Goal: Task Accomplishment & Management: Manage account settings

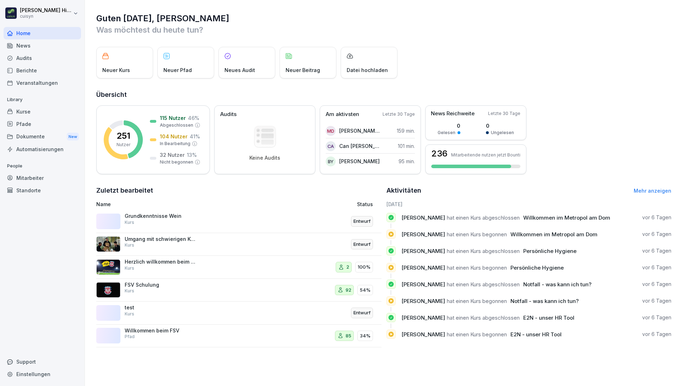
click at [43, 75] on div "Berichte" at bounding box center [42, 70] width 77 height 12
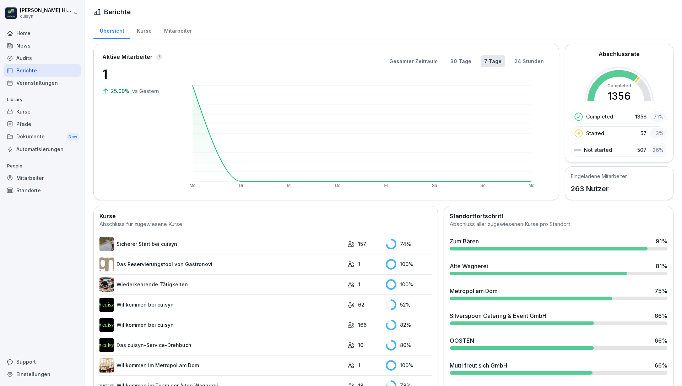
click at [34, 114] on div "Kurse" at bounding box center [42, 111] width 77 height 12
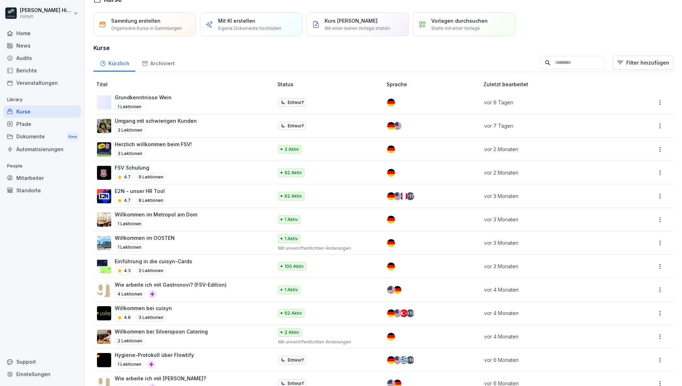
scroll to position [23, 0]
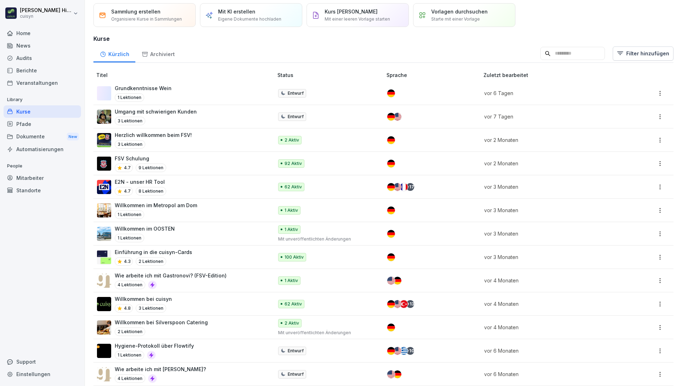
click at [652, 213] on html "Vanessa Hillebrand cuisyn Home News Audits Berichte Veranstaltungen Library Kur…" at bounding box center [341, 193] width 682 height 386
click at [603, 267] on div "Archivieren" at bounding box center [608, 267] width 27 height 7
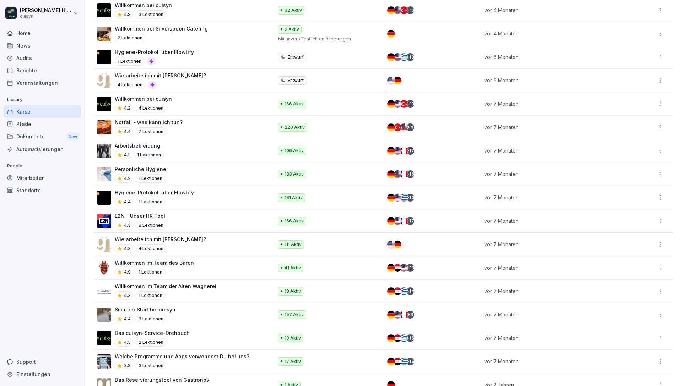
scroll to position [362, 0]
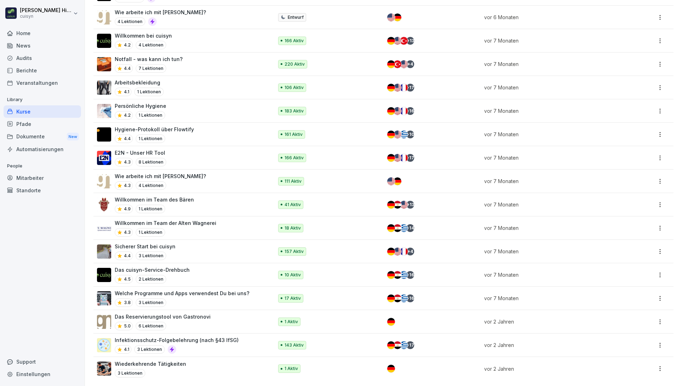
click at [254, 340] on div "Infektionsschutz-Folgebelehrung (nach §43 IfSG) 4.1 3 Lektionen" at bounding box center [181, 345] width 169 height 17
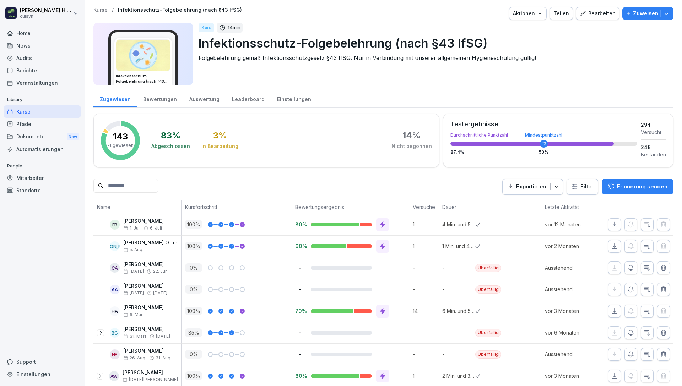
scroll to position [5, 0]
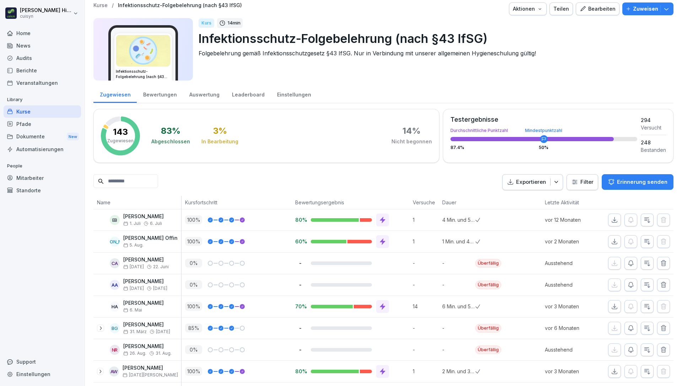
click at [163, 99] on div "Bewertungen" at bounding box center [160, 94] width 46 height 18
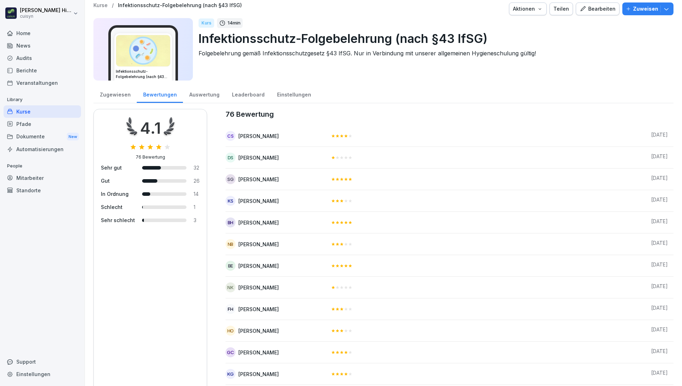
click at [124, 98] on div "Zugewiesen" at bounding box center [114, 94] width 43 height 18
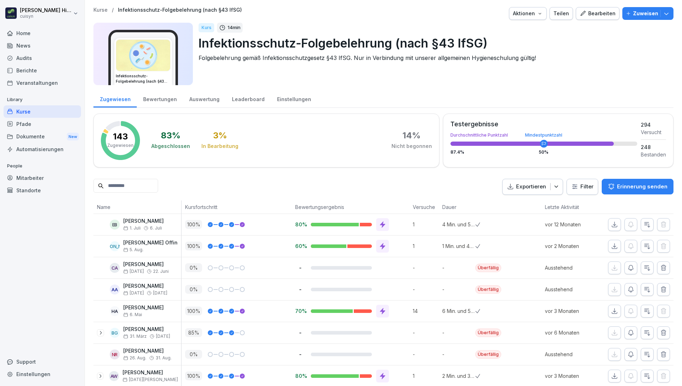
click at [43, 148] on div "Automatisierungen" at bounding box center [42, 149] width 77 height 12
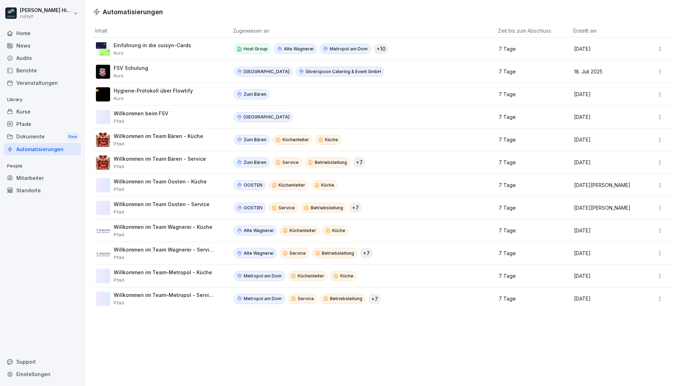
click at [22, 115] on div "Kurse" at bounding box center [42, 111] width 77 height 12
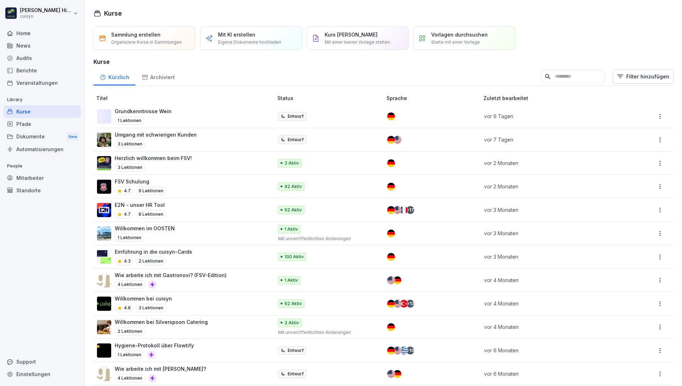
click at [141, 83] on div "Archiviert" at bounding box center [157, 76] width 45 height 18
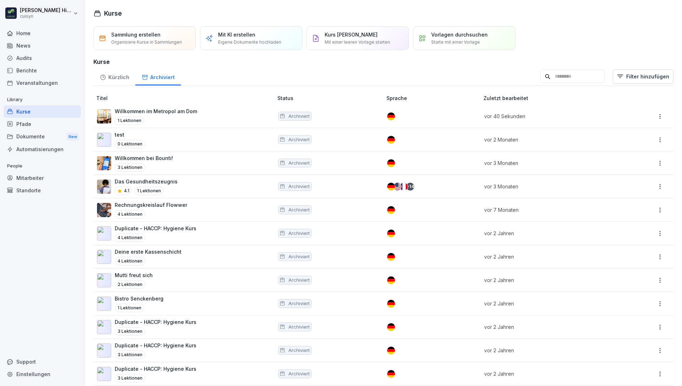
click at [657, 116] on html "Vanessa Hillebrand cuisyn Home News Audits Berichte Veranstaltungen Library Kur…" at bounding box center [341, 193] width 682 height 386
click at [615, 127] on div "Wiederherstellen" at bounding box center [623, 130] width 40 height 7
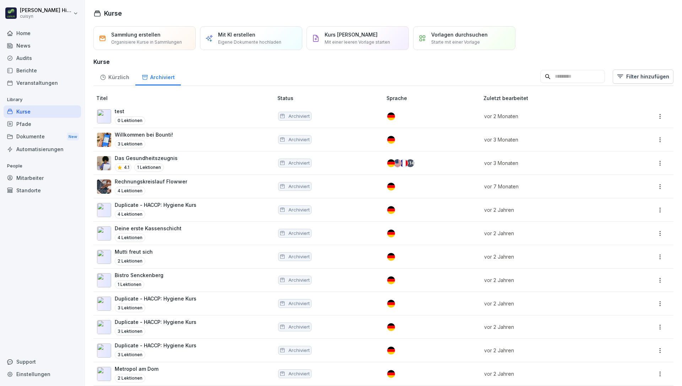
click at [115, 75] on div "Kürzlich" at bounding box center [114, 76] width 42 height 18
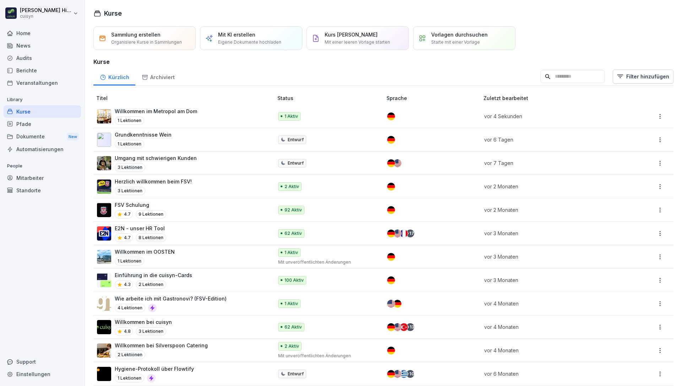
click at [225, 120] on div "Willkommen im Metropol am Dom 1 Lektionen" at bounding box center [181, 116] width 169 height 17
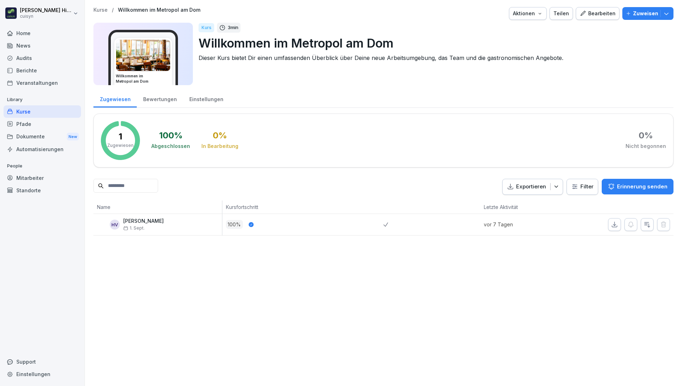
click at [589, 12] on div "Bearbeiten" at bounding box center [598, 14] width 36 height 8
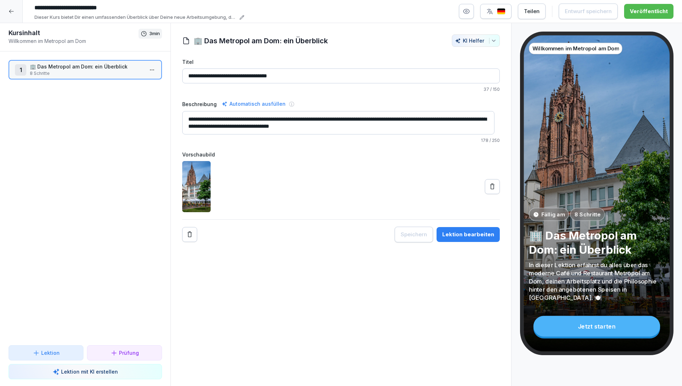
click at [122, 76] on p "8 Schritte" at bounding box center [87, 73] width 114 height 6
click at [148, 71] on html "**********" at bounding box center [341, 193] width 682 height 386
click at [143, 81] on div "Schritte bearbeiten" at bounding box center [120, 83] width 54 height 7
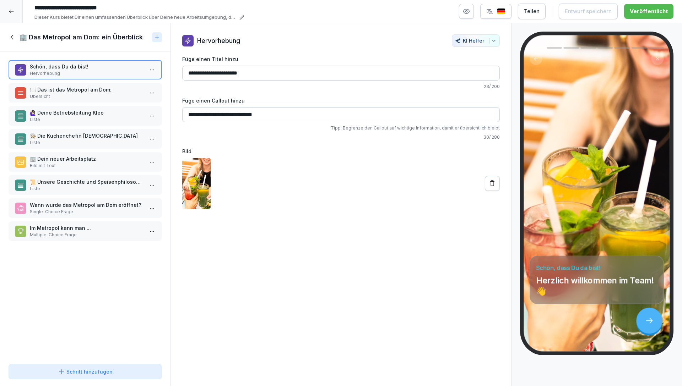
click at [83, 92] on p "🍽️ Das ist das Metropol am Dom:" at bounding box center [87, 89] width 114 height 7
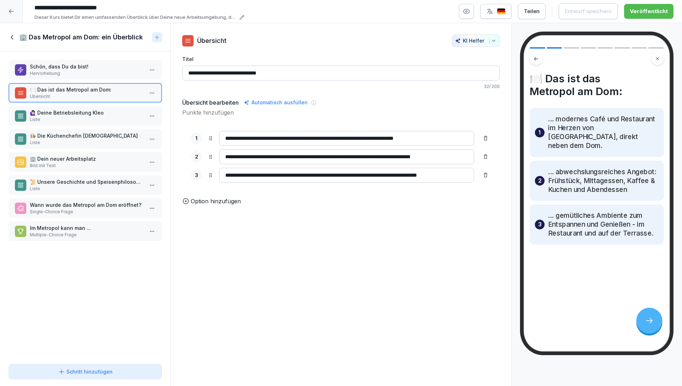
click at [91, 113] on p "🙋🏻‍♀️ Deine Betriebsleitung Kleo" at bounding box center [87, 112] width 114 height 7
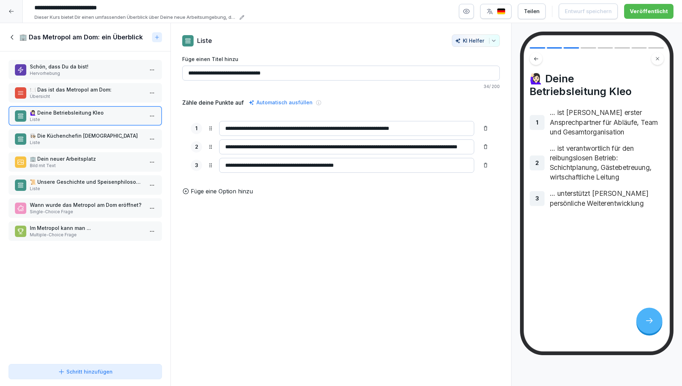
click at [92, 136] on p "👩🏻‍🍳 Die Küchenchefin Evangelia" at bounding box center [87, 135] width 114 height 7
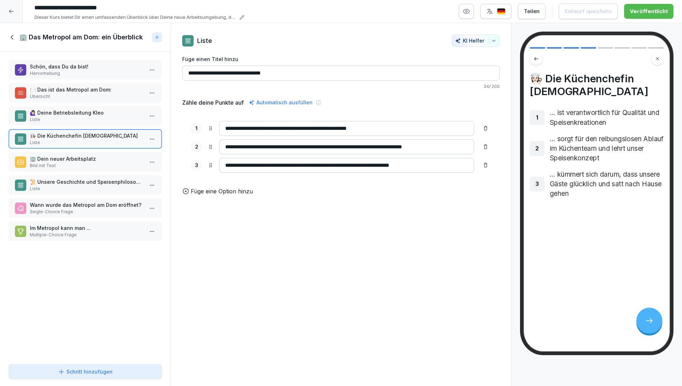
click at [92, 158] on p "🏢 Dein neuer Arbeitsplatz" at bounding box center [87, 158] width 114 height 7
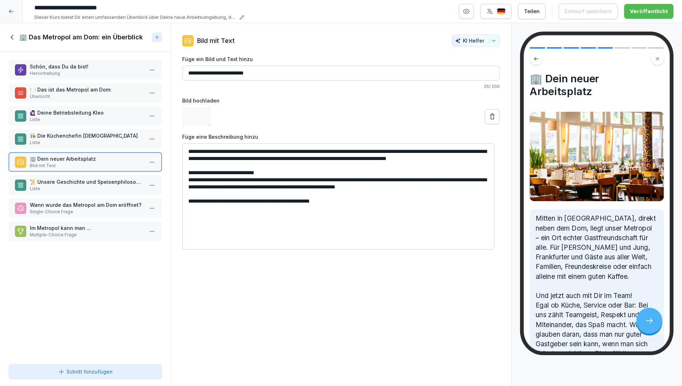
click at [94, 182] on p "📜 Unsere Geschichte und Speisenphilosophie" at bounding box center [87, 181] width 114 height 7
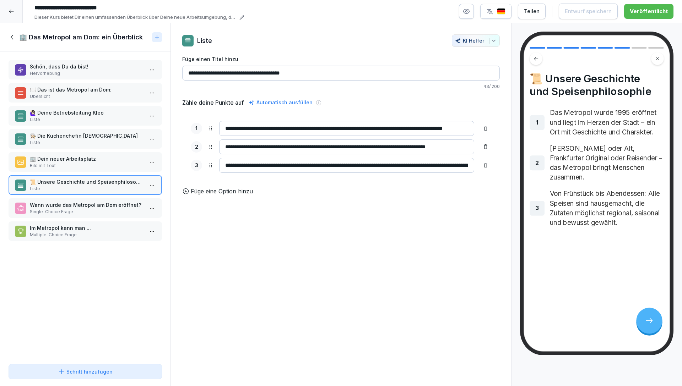
click at [93, 202] on p "Wann wurde das Metropol am Dom eröffnet?" at bounding box center [87, 204] width 114 height 7
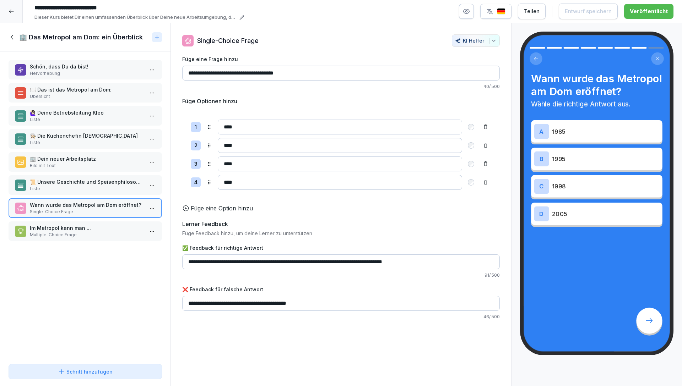
click at [92, 227] on p "Im Metropol kann man ..." at bounding box center [87, 227] width 114 height 7
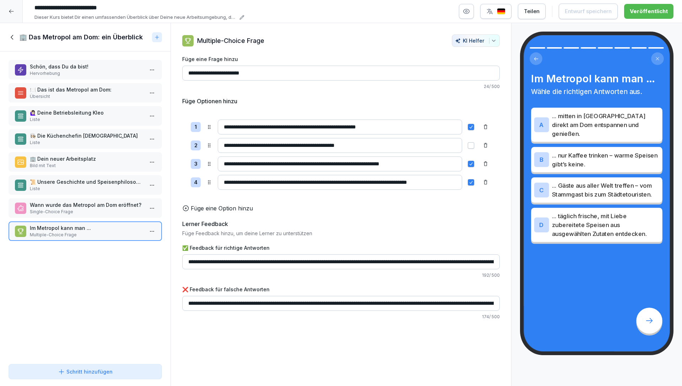
click at [9, 8] on div at bounding box center [11, 11] width 23 height 23
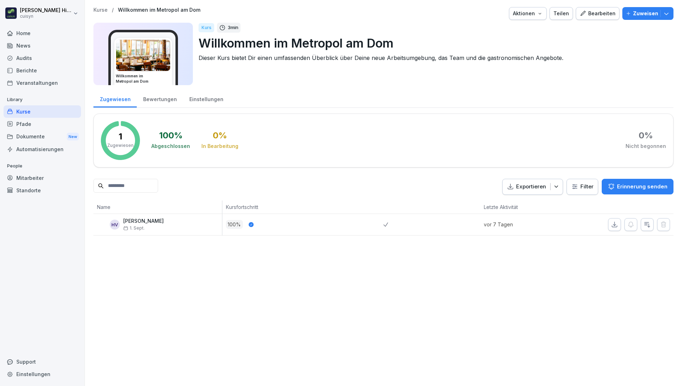
click at [45, 112] on div "Kurse" at bounding box center [42, 111] width 77 height 12
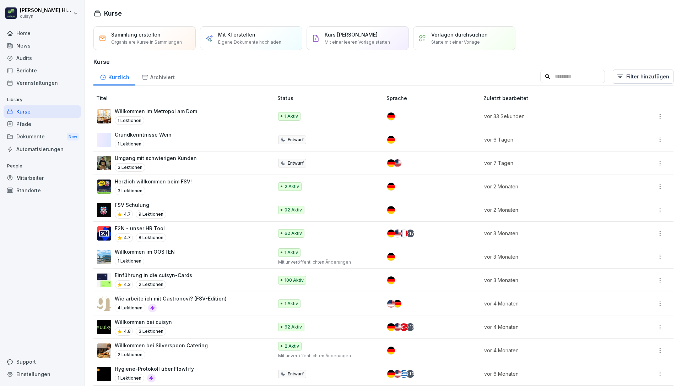
click at [282, 70] on div "Kürzlich Archiviert Filter hinzufügen" at bounding box center [383, 76] width 580 height 18
click at [54, 55] on div "Audits" at bounding box center [42, 58] width 77 height 12
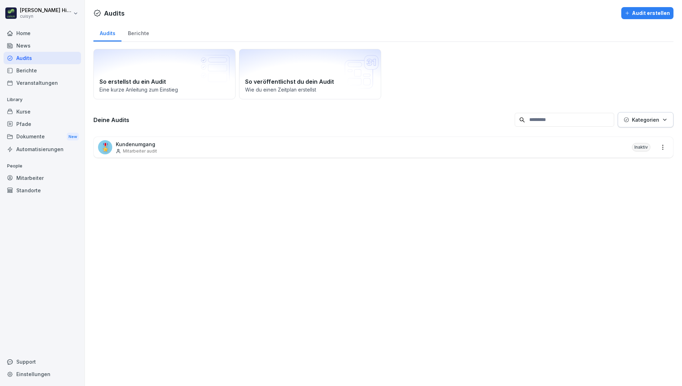
click at [48, 72] on div "Berichte" at bounding box center [42, 70] width 77 height 12
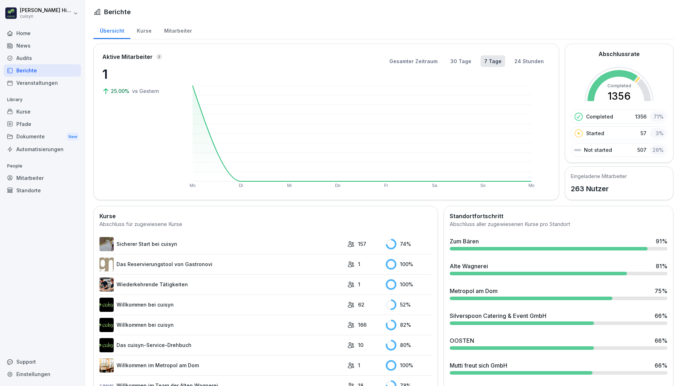
click at [44, 45] on div "News" at bounding box center [42, 45] width 77 height 12
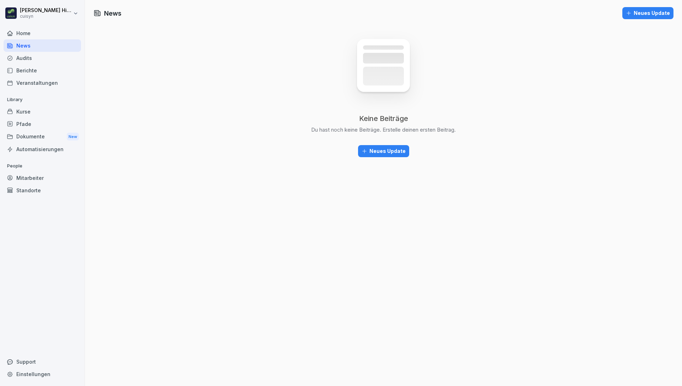
click at [52, 109] on div "Kurse" at bounding box center [42, 111] width 77 height 12
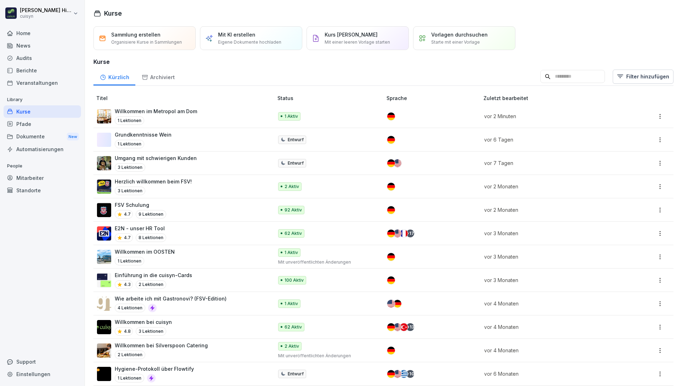
click at [34, 126] on div "Pfade" at bounding box center [42, 124] width 77 height 12
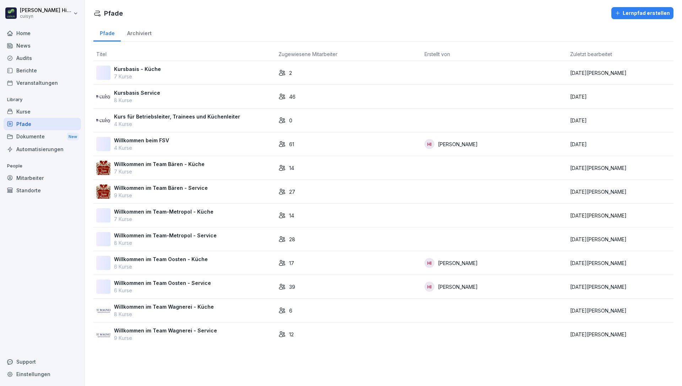
click at [49, 34] on div "Home" at bounding box center [42, 33] width 77 height 12
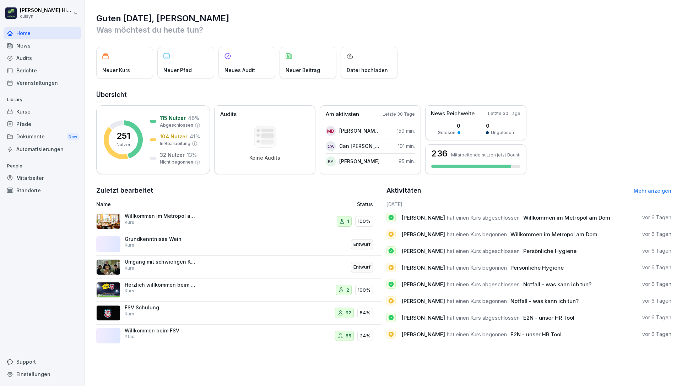
click at [48, 69] on div "Berichte" at bounding box center [42, 70] width 77 height 12
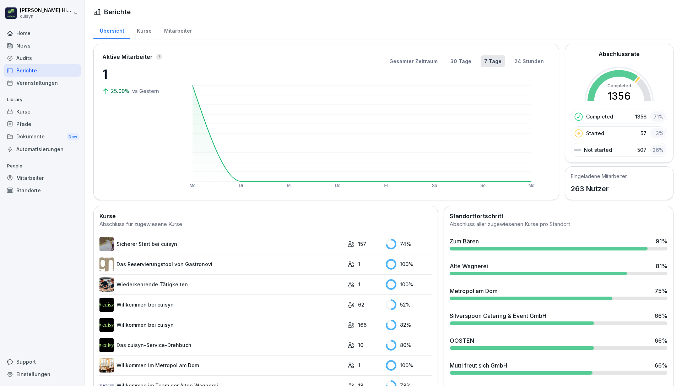
click at [170, 32] on div "Mitarbeiter" at bounding box center [178, 30] width 40 height 18
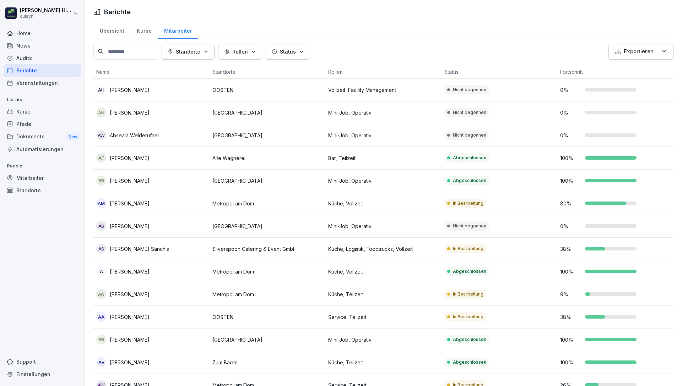
click at [136, 30] on div "Kurse" at bounding box center [143, 30] width 27 height 18
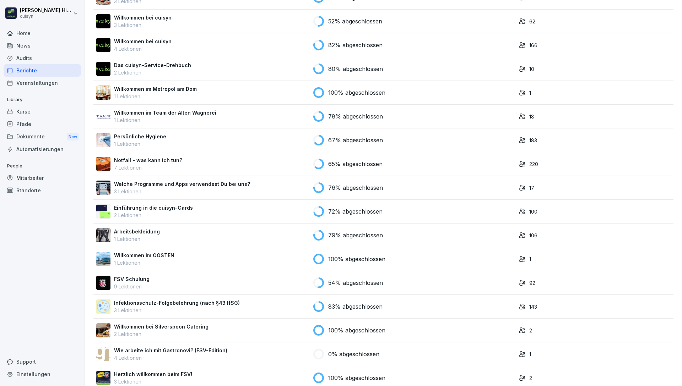
scroll to position [164, 0]
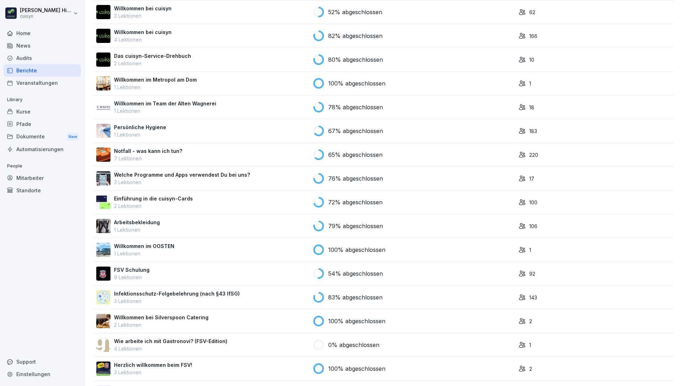
click at [176, 296] on p "Infektionsschutz-Folgebelehrung (nach §43 IfSG)" at bounding box center [177, 293] width 126 height 7
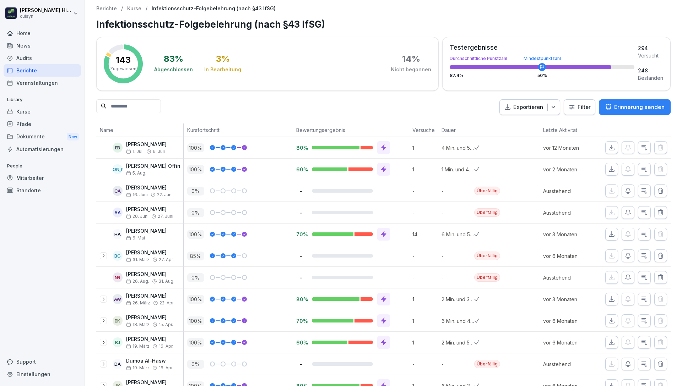
click at [51, 184] on link "Standorte" at bounding box center [42, 190] width 77 height 12
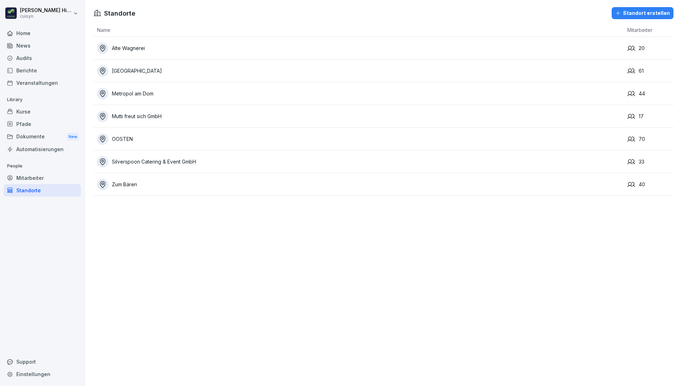
click at [53, 181] on div "Mitarbeiter" at bounding box center [42, 178] width 77 height 12
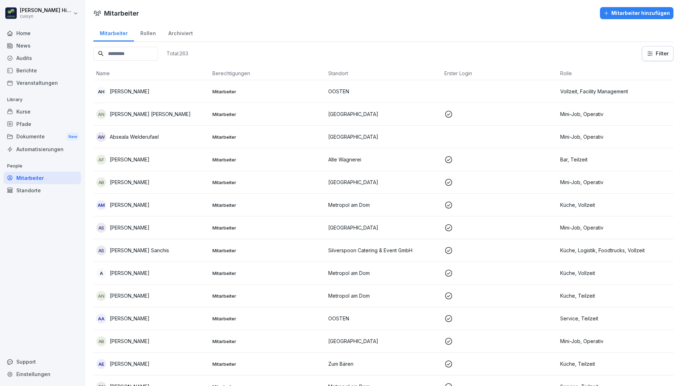
click at [18, 140] on div "Dokumente New" at bounding box center [42, 136] width 77 height 13
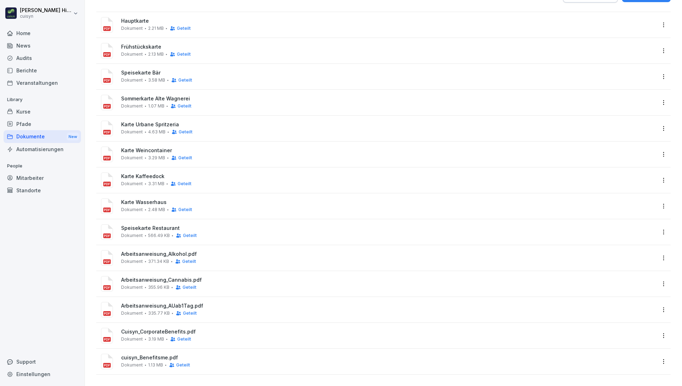
scroll to position [37, 0]
click at [133, 304] on span "Arbeitsanweisung_AUab1Tag.pdf" at bounding box center [388, 306] width 534 height 6
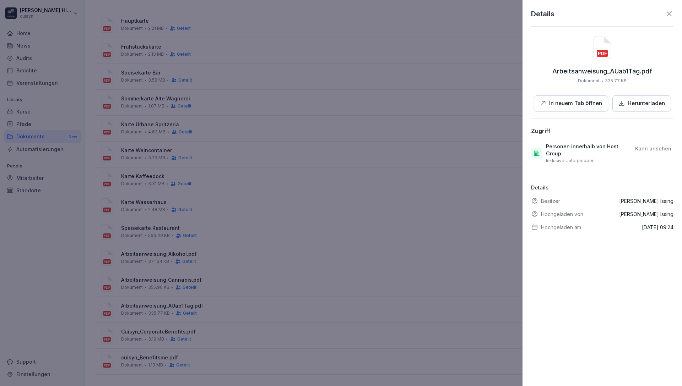
click at [558, 91] on div "Arbeitsanweisung_AUab1Tag.pdf Dokument 335.77 KB In neuem Tab öffnen Herunterla…" at bounding box center [602, 74] width 142 height 75
click at [563, 97] on button "In neuem Tab öffnen" at bounding box center [571, 104] width 74 height 16
click at [665, 13] on icon at bounding box center [669, 14] width 9 height 9
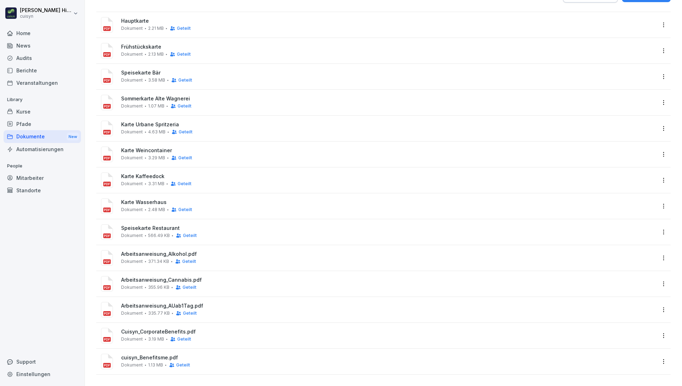
scroll to position [32, 0]
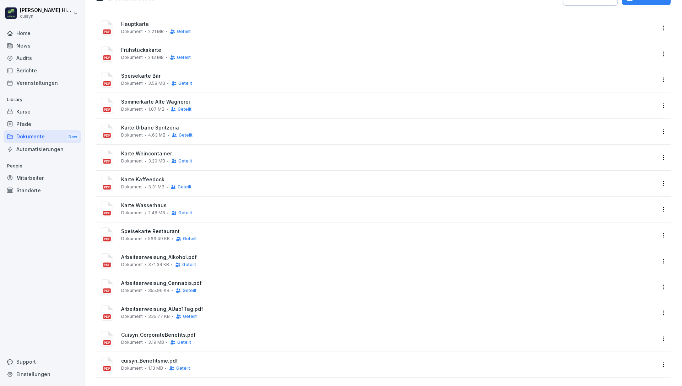
click at [23, 74] on div "Berichte" at bounding box center [42, 70] width 77 height 12
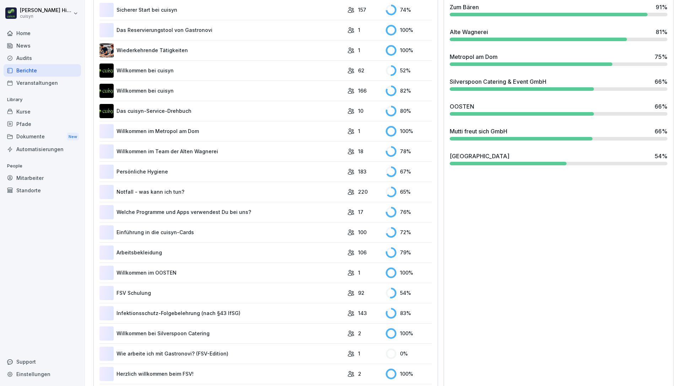
scroll to position [332, 0]
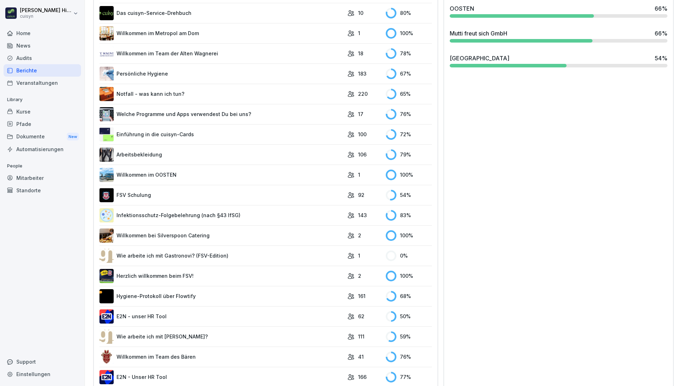
click at [233, 221] on link "Infektionsschutz-Folgebelehrung (nach §43 IfSG)" at bounding box center [221, 215] width 244 height 14
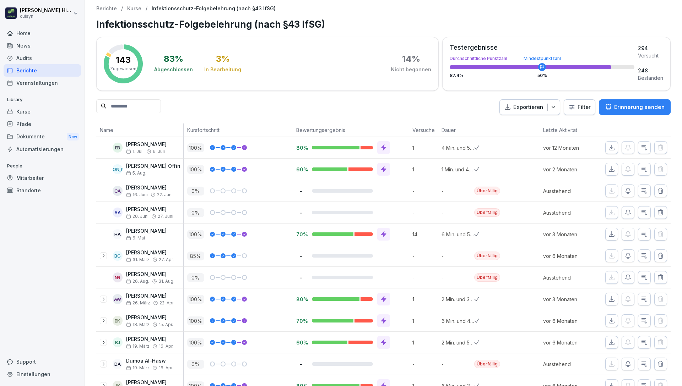
click at [552, 106] on icon "button" at bounding box center [554, 107] width 4 height 2
click at [443, 105] on div "Exportieren Filter Erinnerung senden" at bounding box center [383, 107] width 574 height 16
click at [36, 374] on div "Einstellungen" at bounding box center [42, 374] width 77 height 12
select select "**"
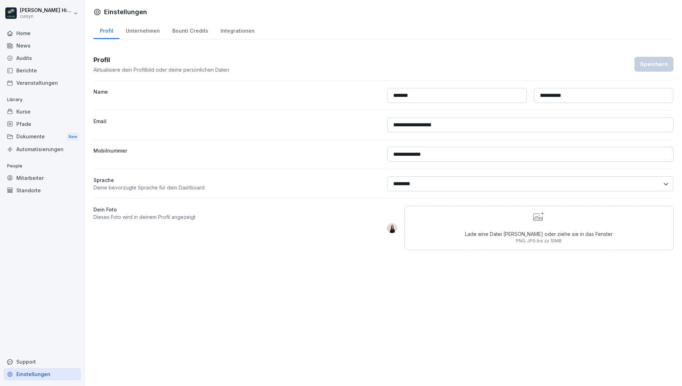
click at [188, 31] on div "Bounti Credits" at bounding box center [190, 30] width 48 height 18
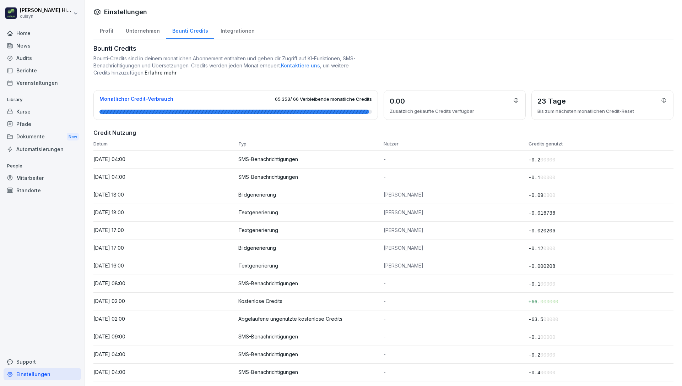
click at [234, 30] on div "Integrationen" at bounding box center [237, 30] width 47 height 18
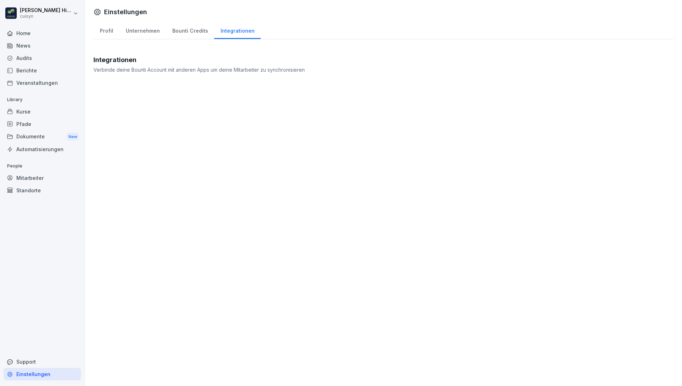
click at [101, 34] on div "Profil" at bounding box center [106, 30] width 26 height 18
select select "**"
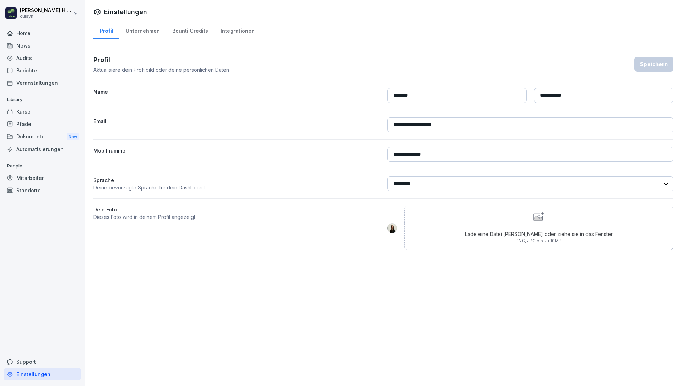
click at [36, 110] on div "Kurse" at bounding box center [42, 111] width 77 height 12
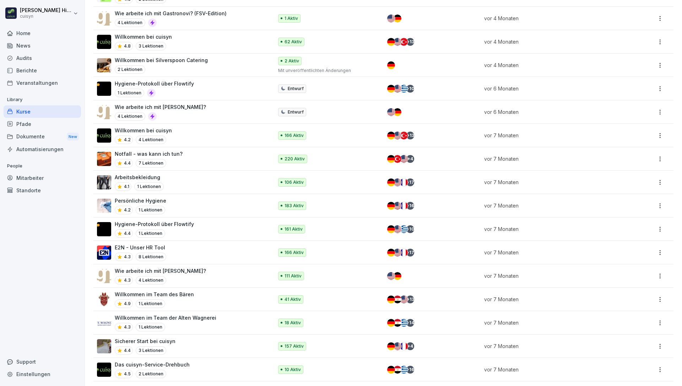
scroll to position [385, 0]
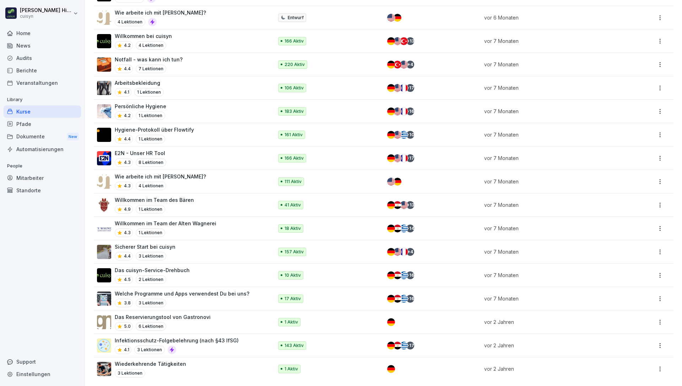
click at [654, 341] on html "Vanessa Hillebrand cuisyn Home News Audits Berichte Veranstaltungen Library Kur…" at bounding box center [341, 193] width 682 height 386
click at [608, 273] on div "Bearbeiten" at bounding box center [608, 270] width 26 height 7
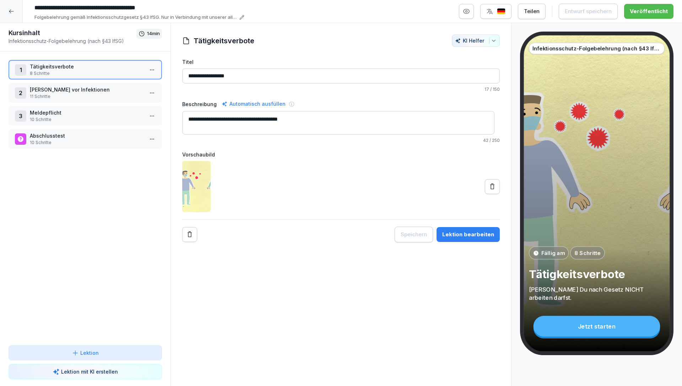
click at [19, 11] on div at bounding box center [11, 11] width 23 height 23
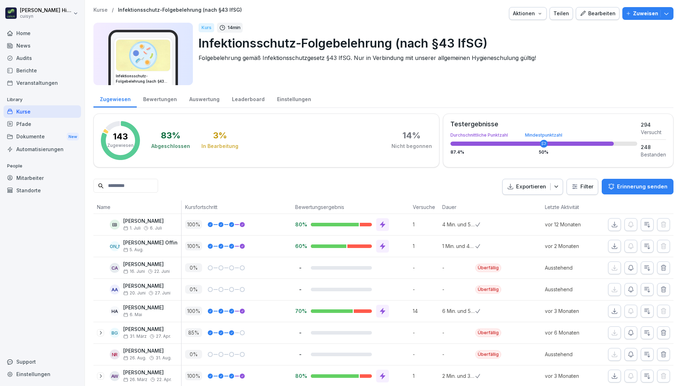
click at [120, 134] on p "143" at bounding box center [120, 136] width 15 height 9
click at [665, 14] on button "Zuweisen" at bounding box center [647, 13] width 51 height 13
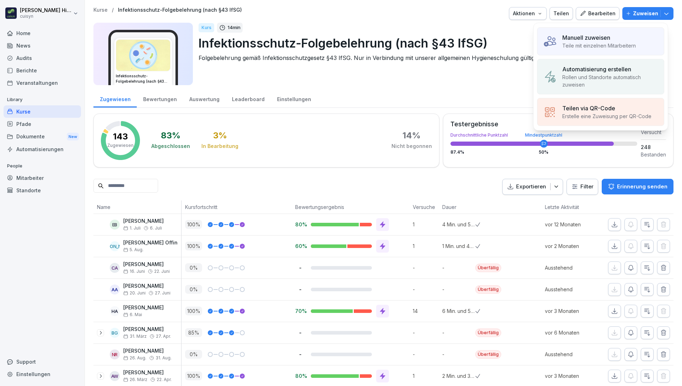
click at [364, 73] on div "Kurs 14 min Infektionsschutz-Folgebelehrung (nach §43 IfSG) Folgebelehrung gemä…" at bounding box center [433, 54] width 469 height 63
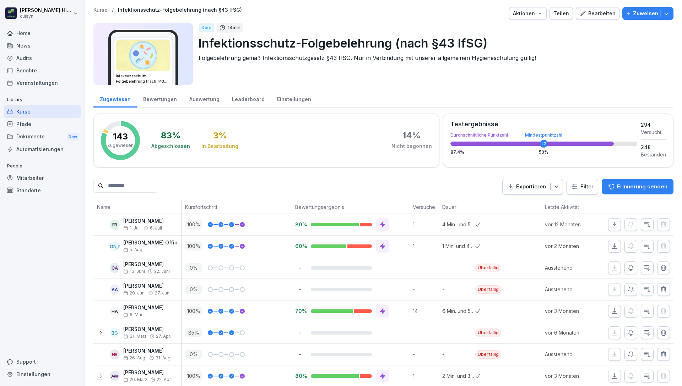
click at [47, 36] on div "Home" at bounding box center [42, 33] width 77 height 12
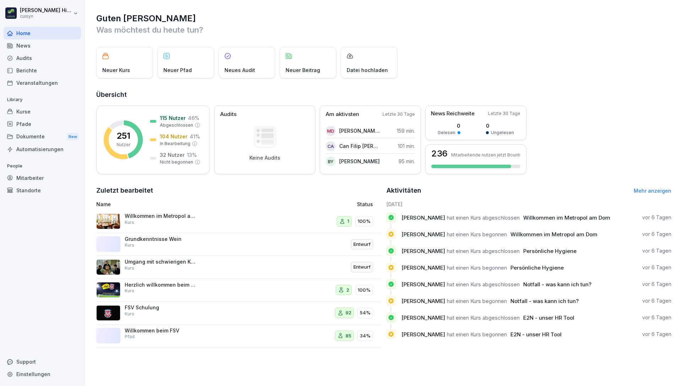
click at [45, 108] on div "Kurse" at bounding box center [42, 111] width 77 height 12
